Goal: Task Accomplishment & Management: Use online tool/utility

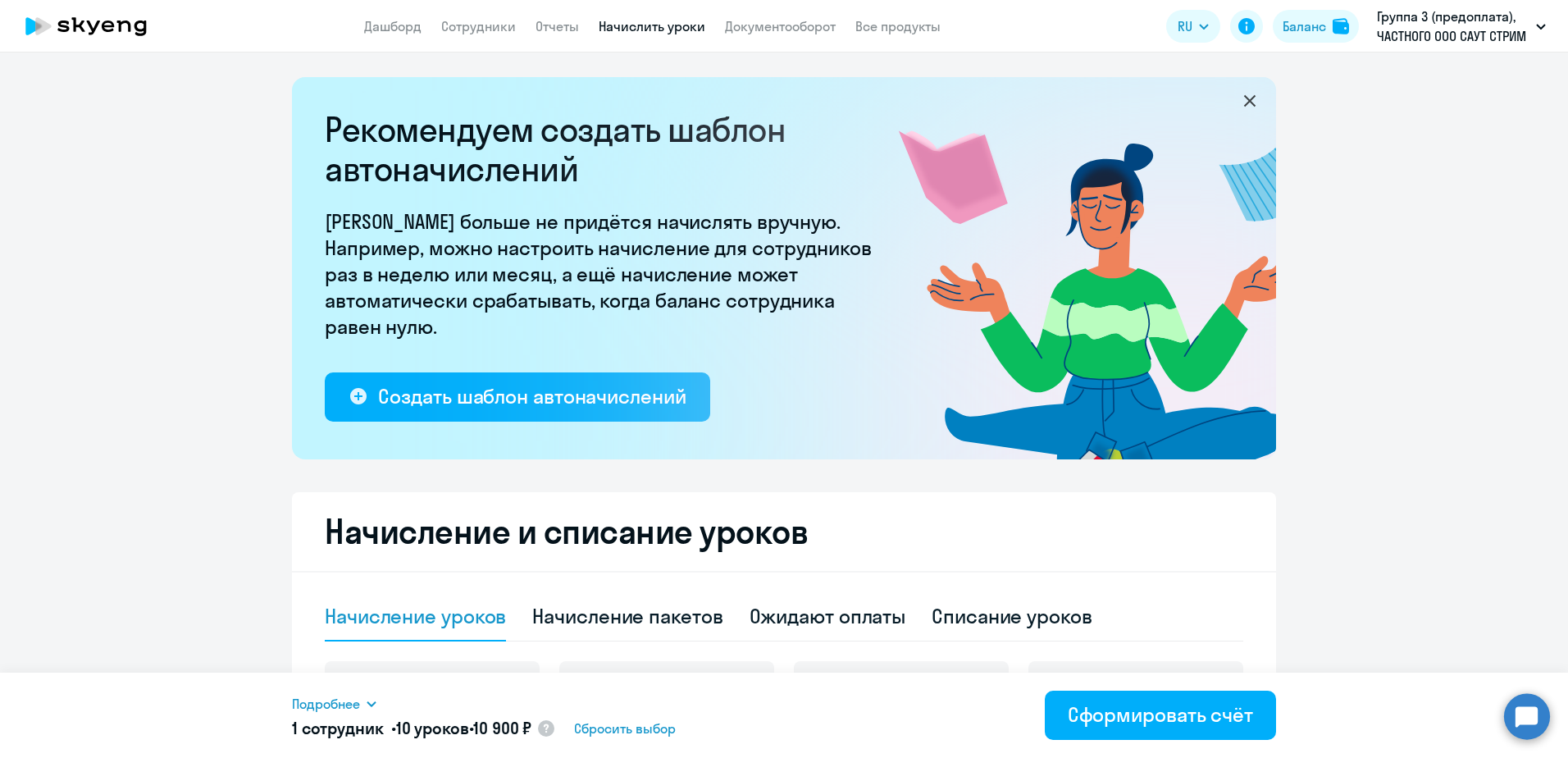
select select "10"
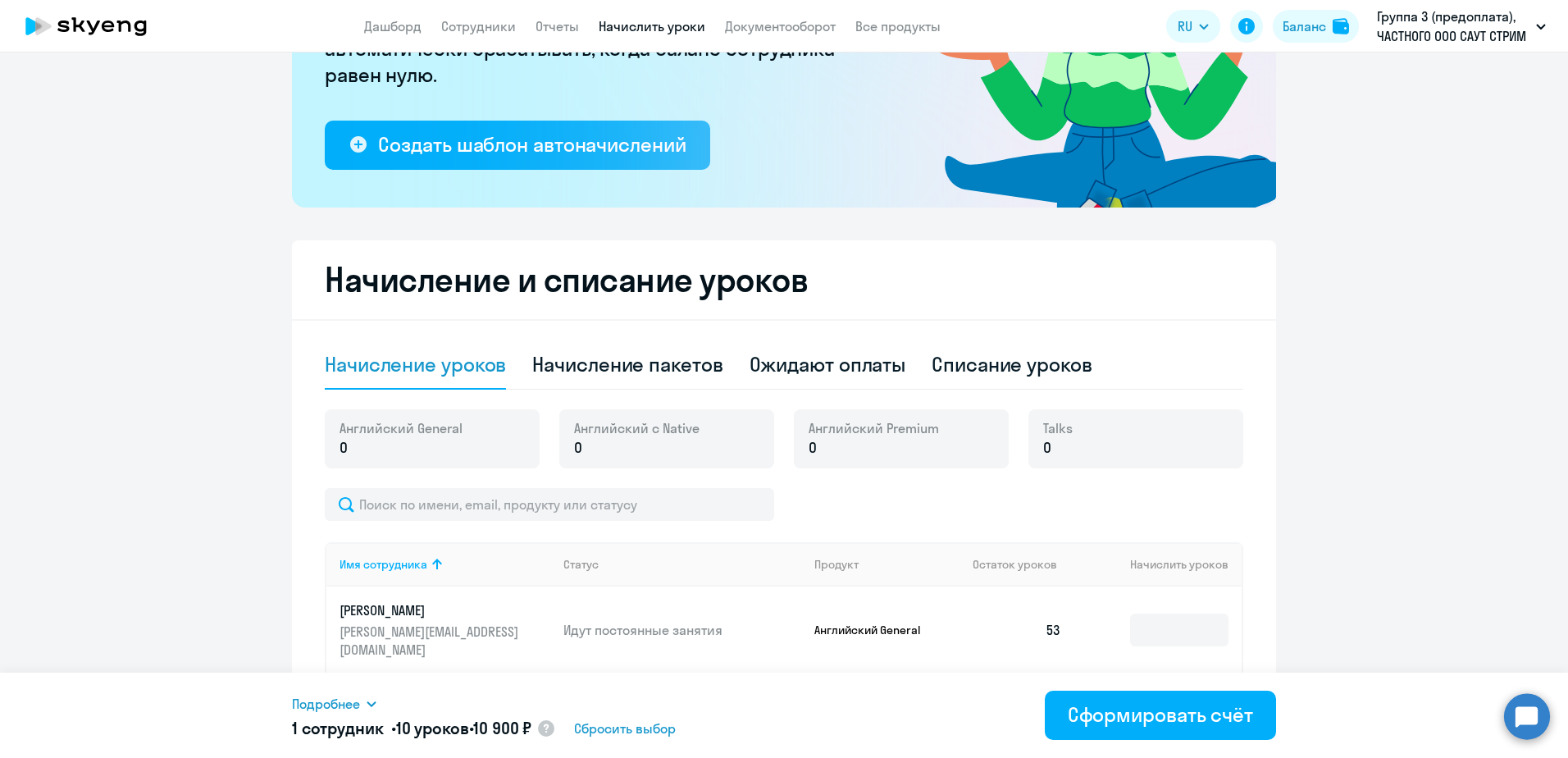
scroll to position [251, 0]
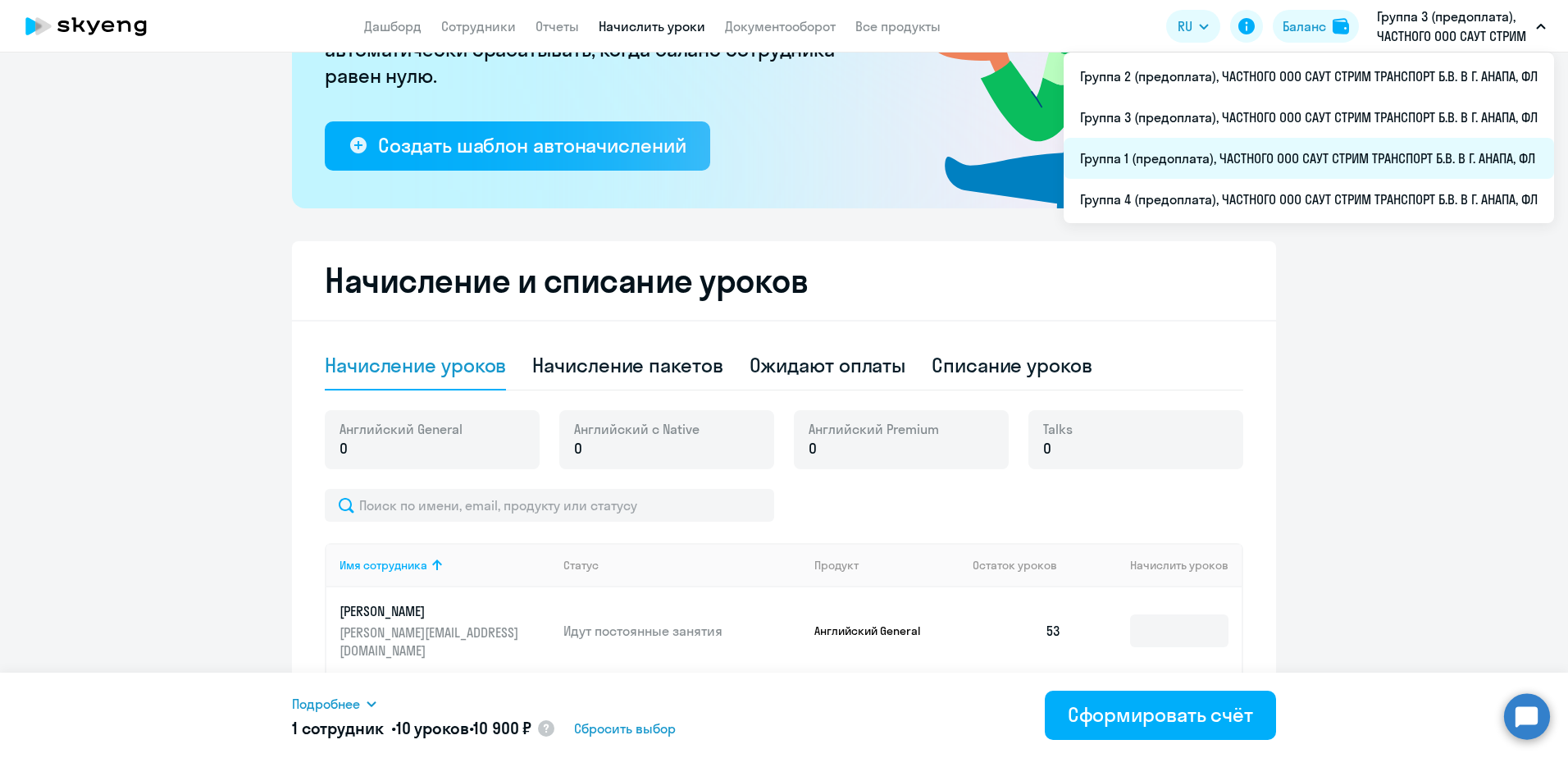
click at [1188, 160] on li "Группа 1 (предоплата), ЧАСТНОГО ООО САУТ СТРИМ ТРАНСПОРТ Б.В. В Г. АНАПА, ФЛ" at bounding box center [1308, 158] width 490 height 41
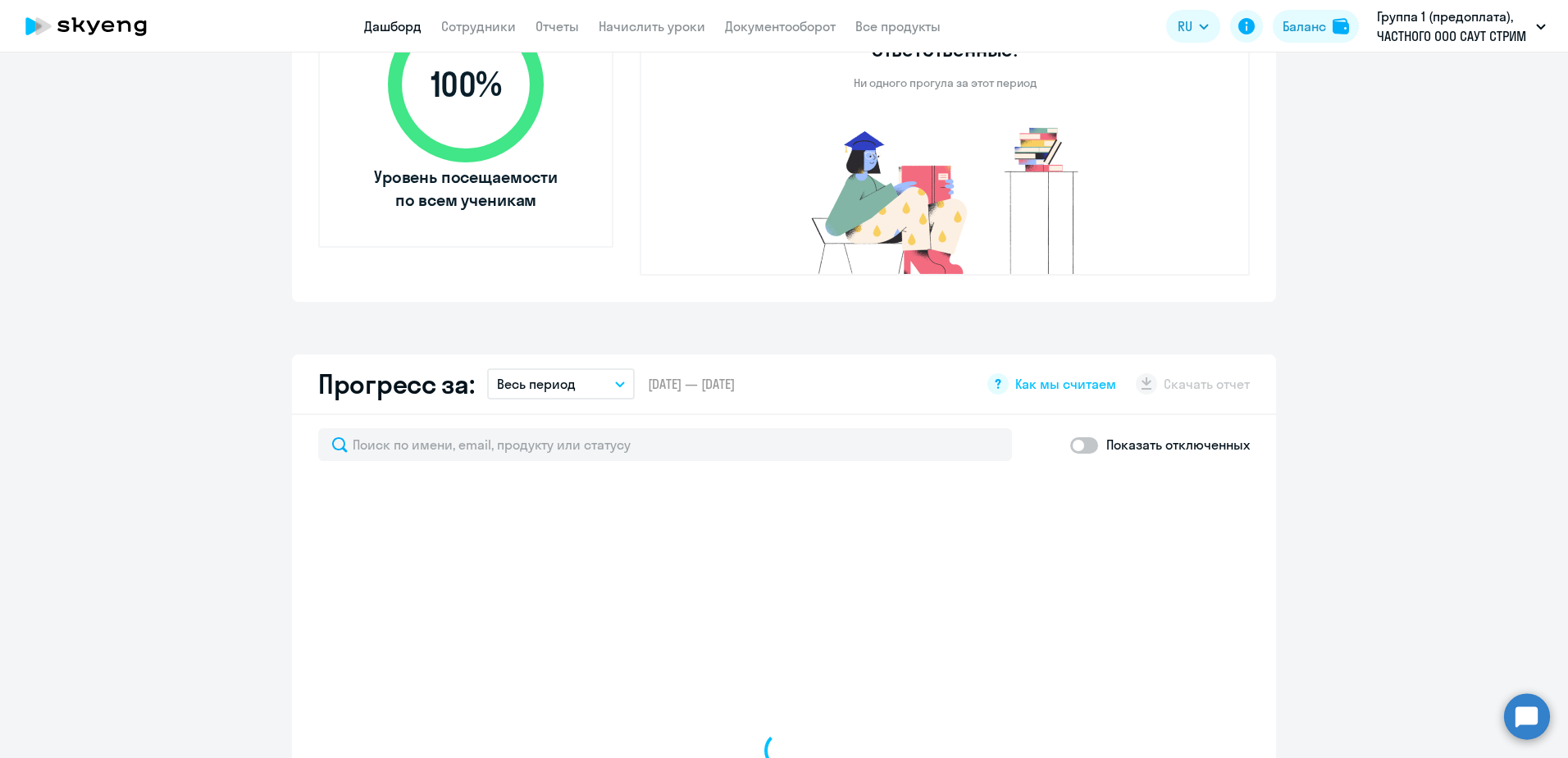
scroll to position [727, 0]
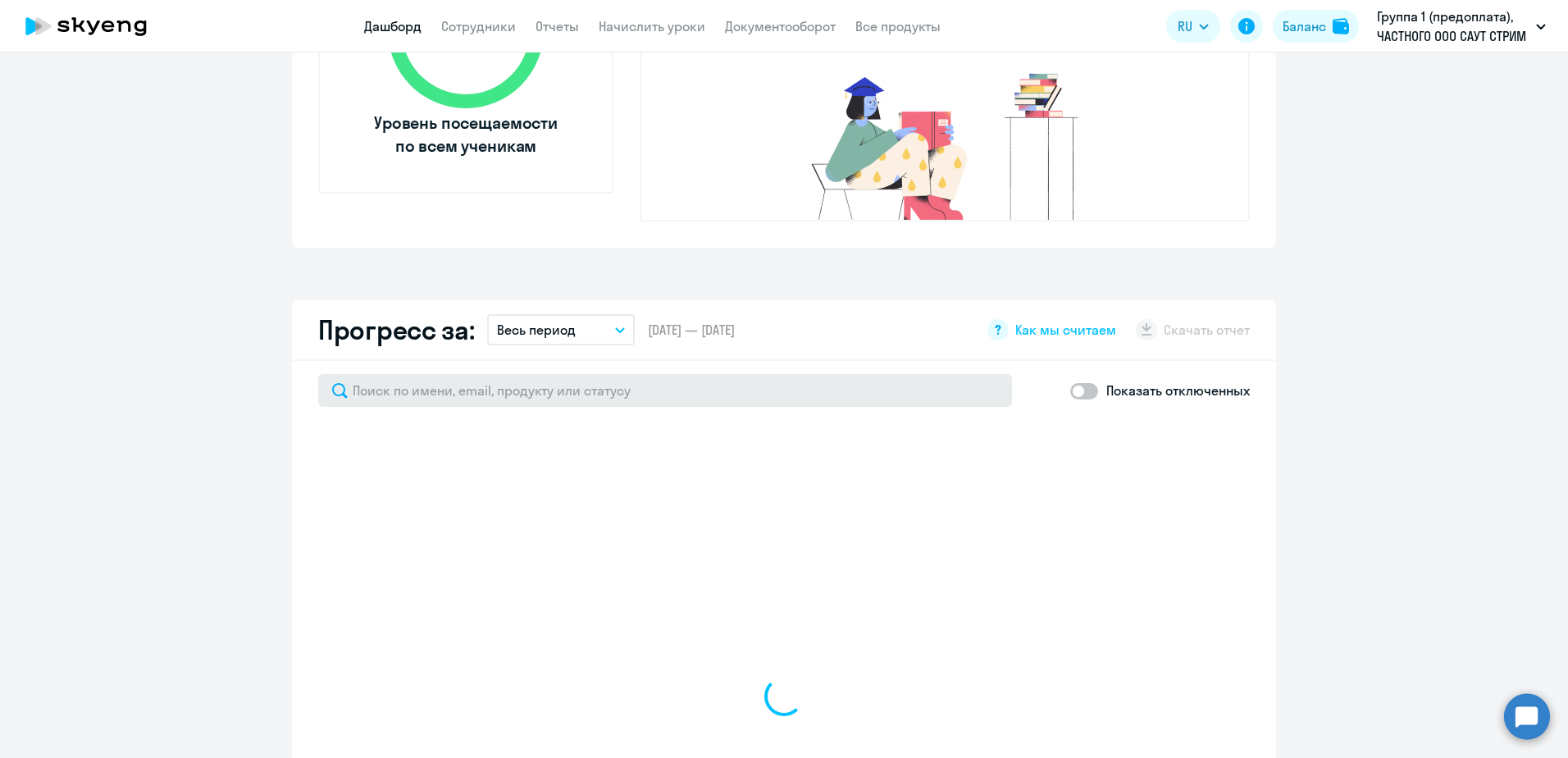
select select "30"
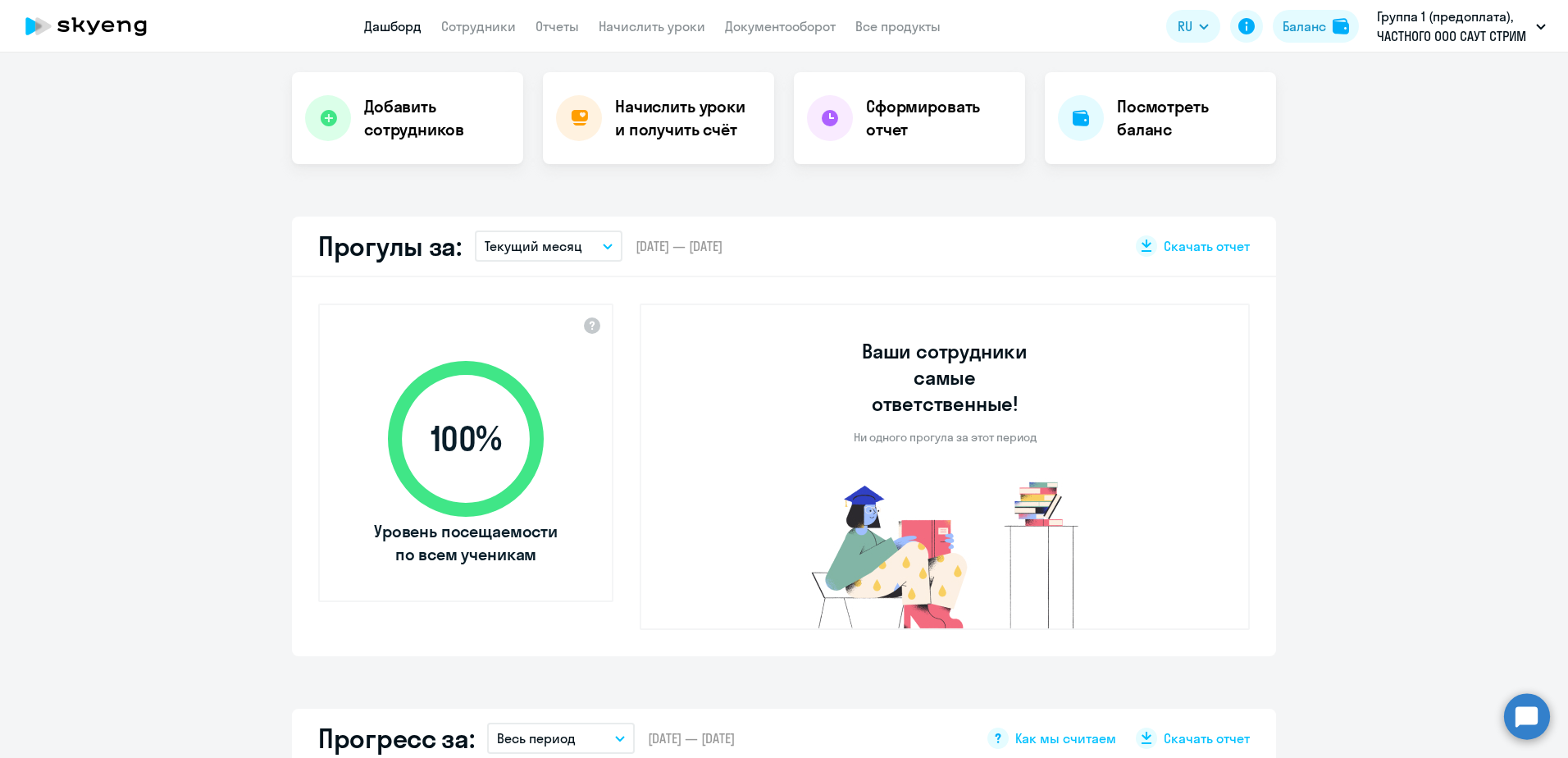
scroll to position [317, 0]
click at [680, 138] on h4 "Начислить уроки и получить счёт" at bounding box center [687, 119] width 143 height 46
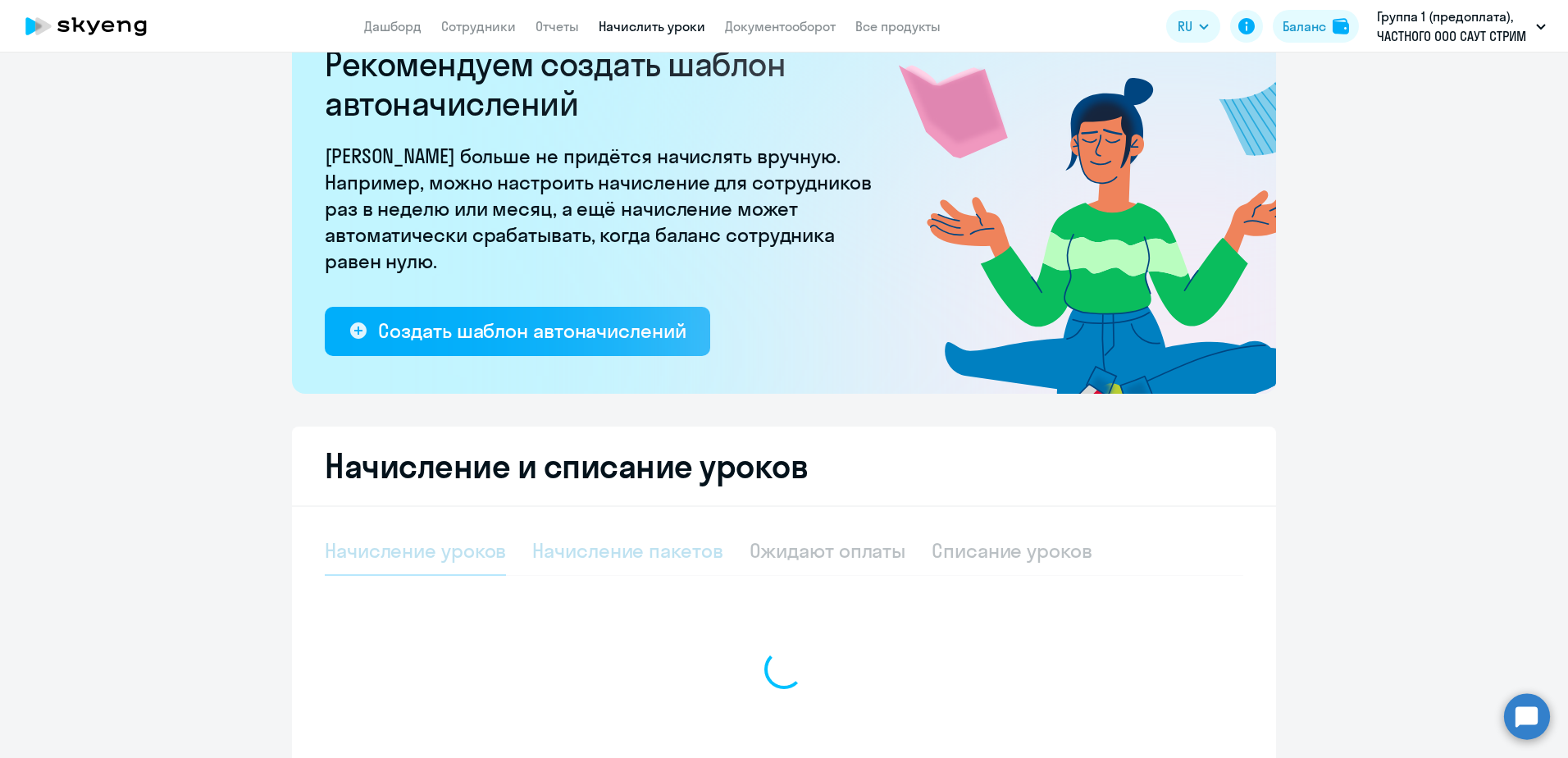
select select "10"
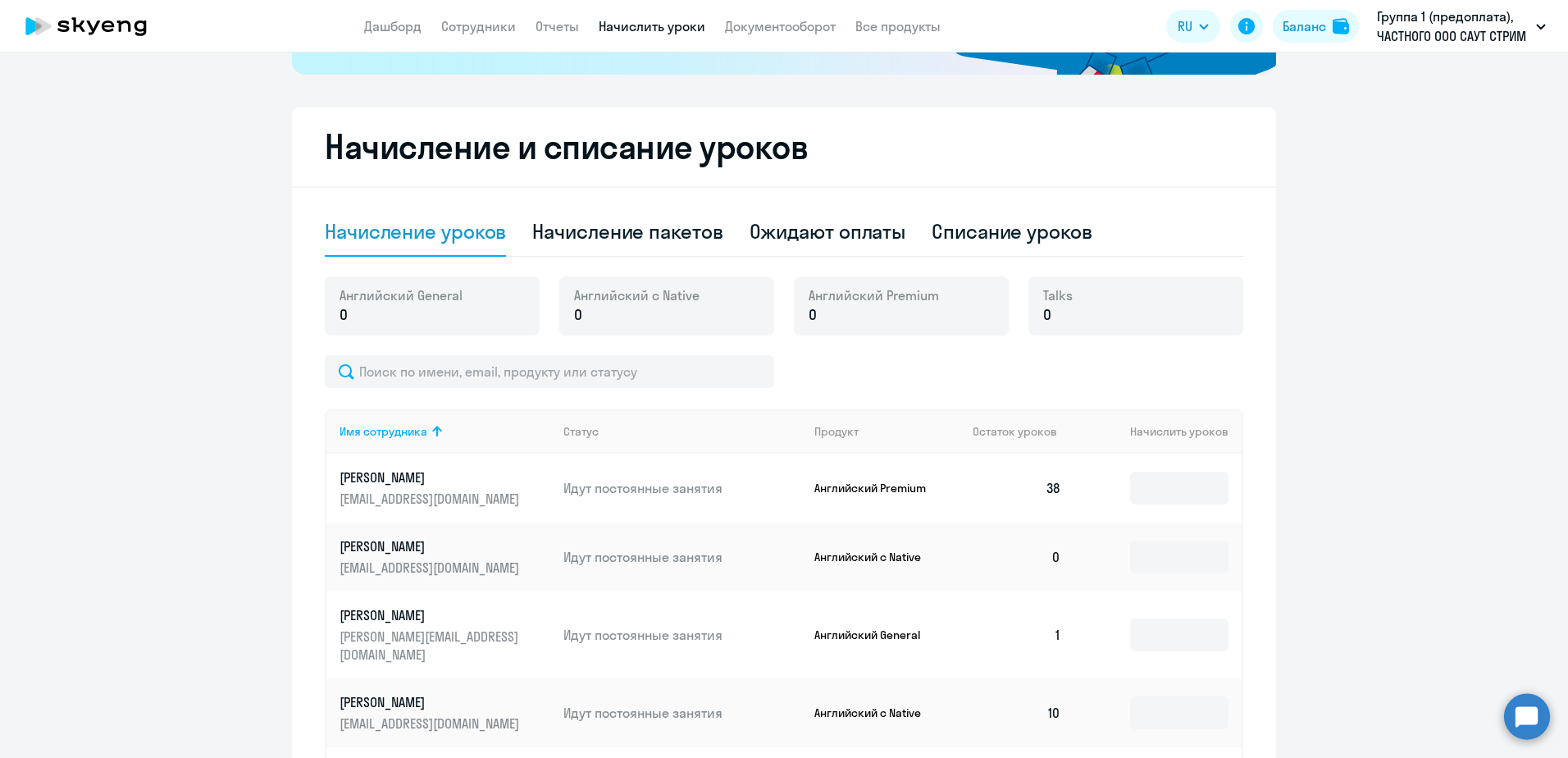
scroll to position [475, 0]
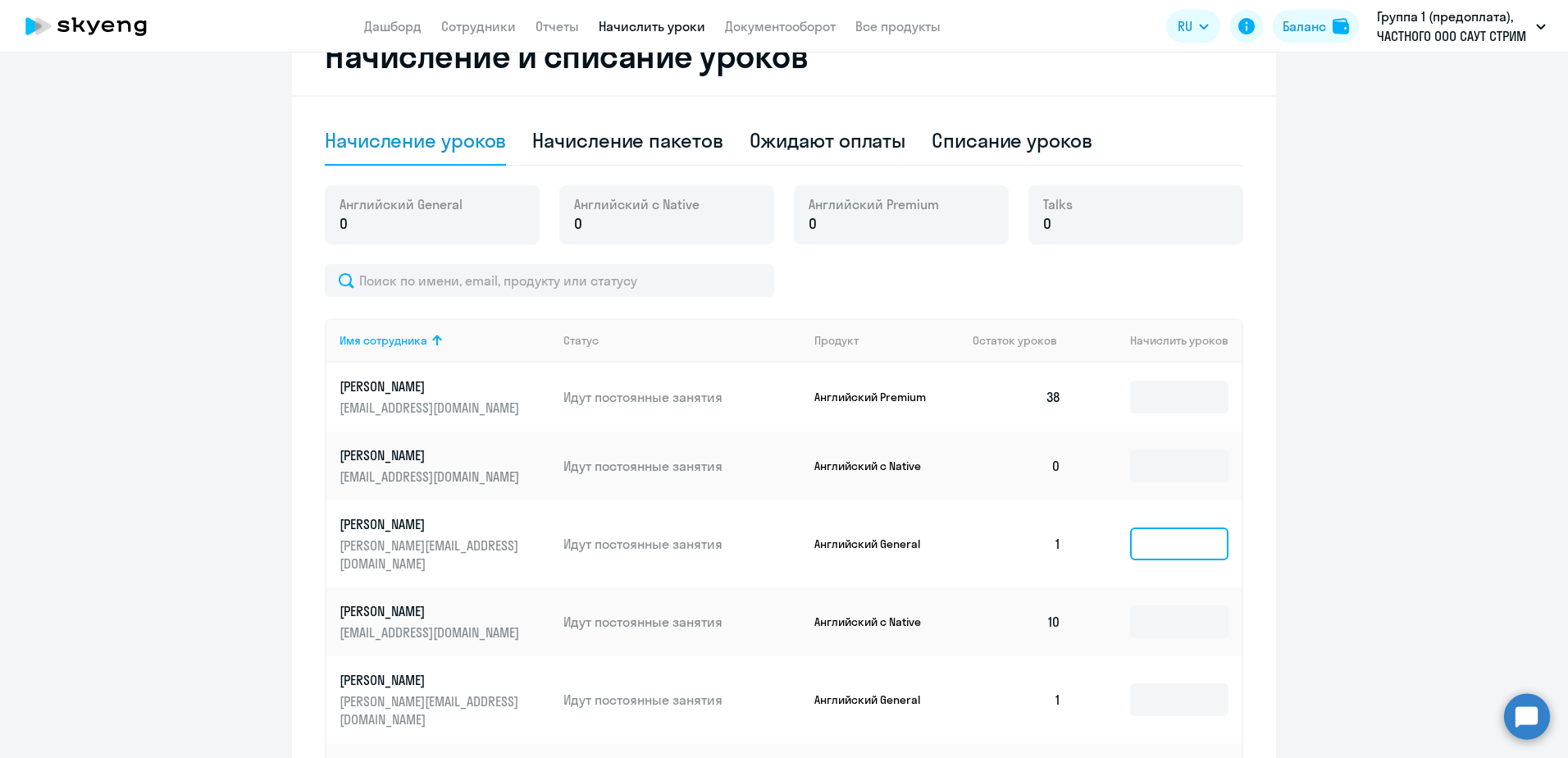
click at [1148, 535] on input at bounding box center [1179, 544] width 99 height 33
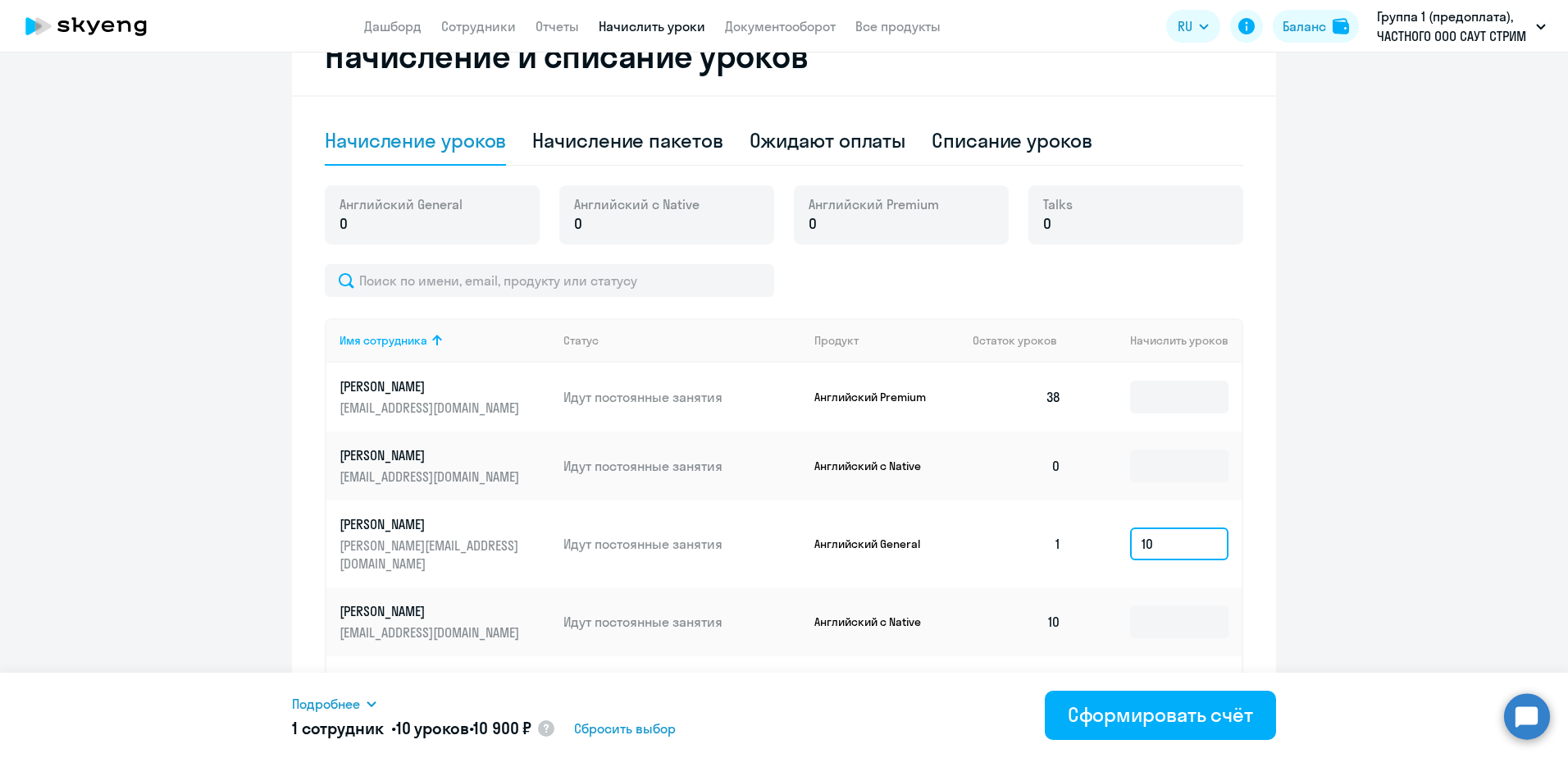
type input "10"
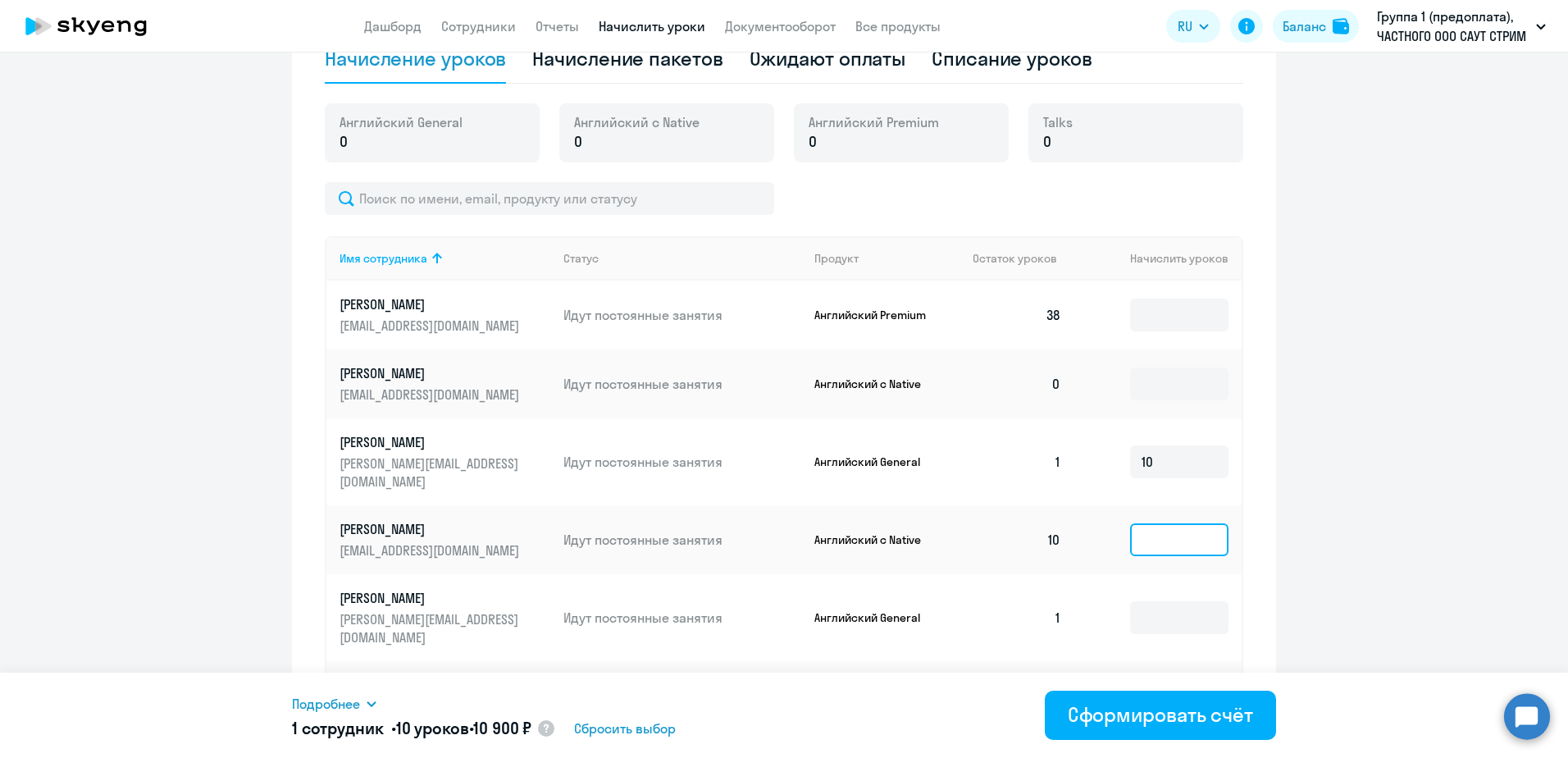
click at [1165, 529] on input at bounding box center [1179, 540] width 99 height 33
type input "10"
click at [1148, 448] on input "10" at bounding box center [1179, 462] width 99 height 33
type input "1"
click at [1169, 523] on input "10" at bounding box center [1179, 540] width 99 height 33
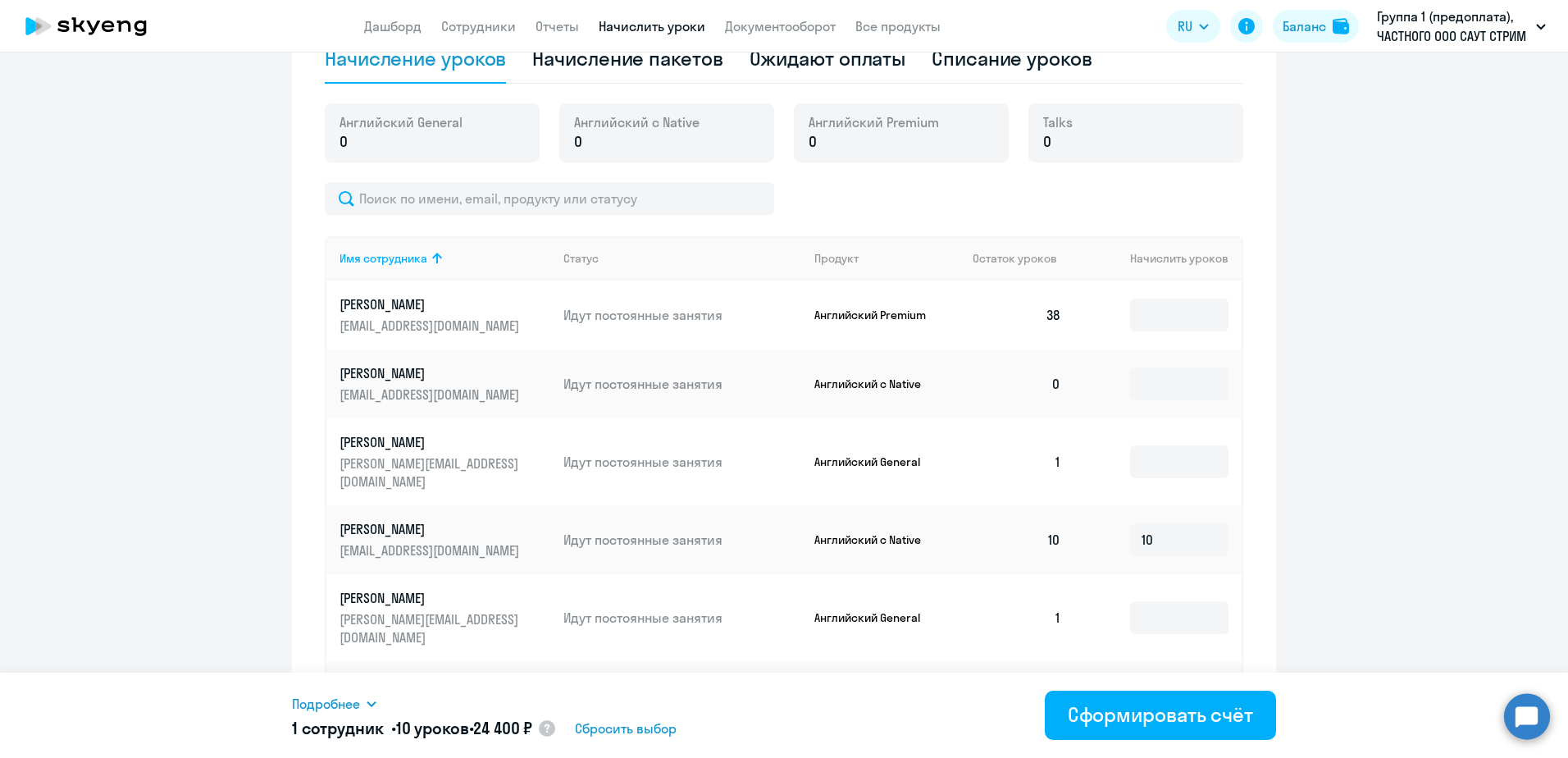
click at [1287, 515] on ng-component "Рекомендуем создать шаблон автоначислений Уроки больше не придётся начислять вр…" at bounding box center [784, 160] width 1568 height 1282
click at [1174, 523] on input "10" at bounding box center [1179, 540] width 99 height 33
click at [1302, 607] on ng-component "Рекомендуем создать шаблон автоначислений Уроки больше не придётся начислять вр…" at bounding box center [784, 160] width 1568 height 1282
click at [1161, 523] on input "10" at bounding box center [1179, 540] width 99 height 33
type input "1"
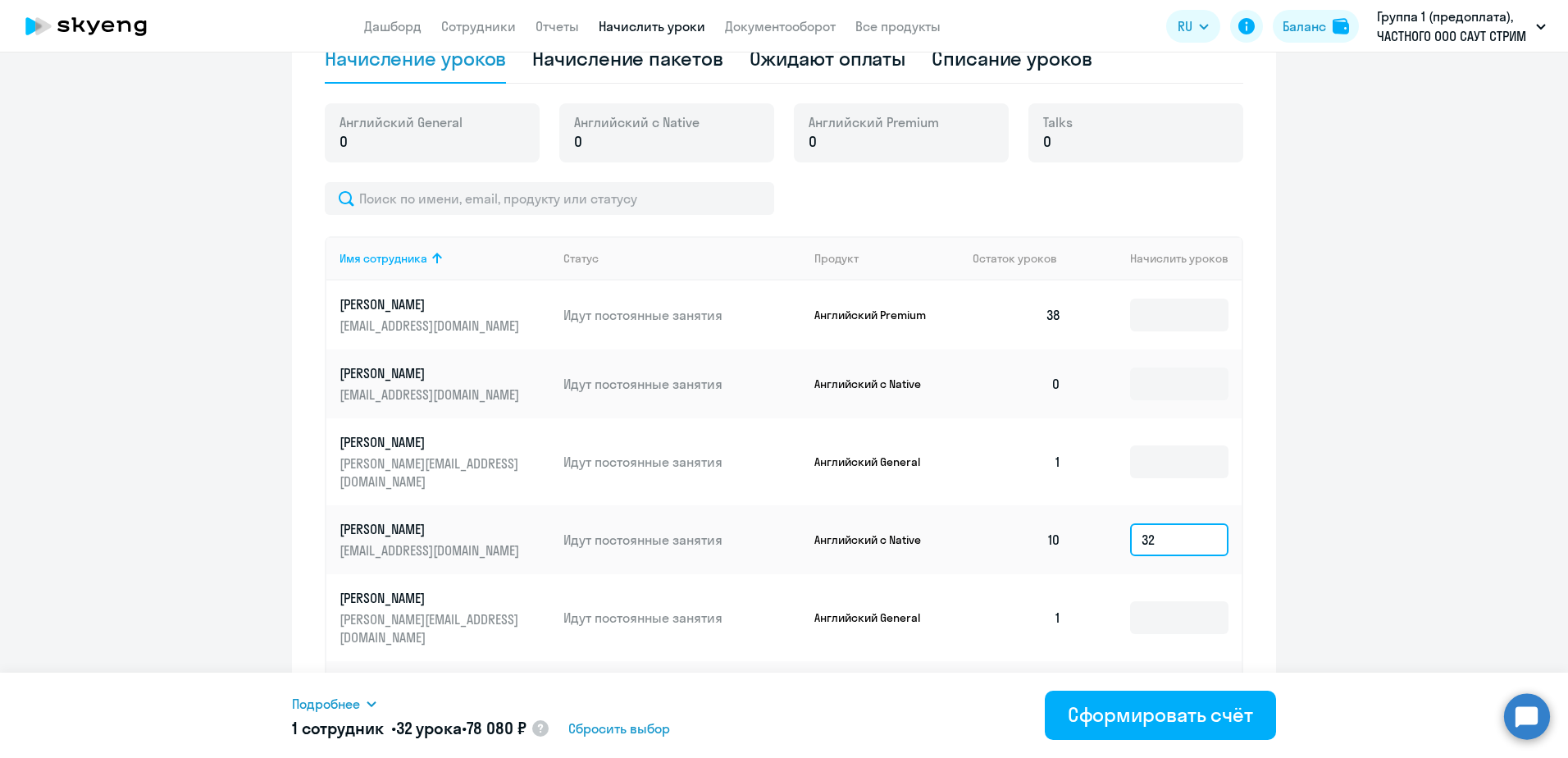
type input "32"
click at [1404, 139] on ng-component "Рекомендуем создать шаблон автоначислений Уроки больше не придётся начислять вр…" at bounding box center [784, 160] width 1568 height 1282
click at [1405, 139] on ng-component "Рекомендуем создать шаблон автоначислений Уроки больше не придётся начислять вр…" at bounding box center [784, 160] width 1568 height 1282
